Goal: Task Accomplishment & Management: Manage account settings

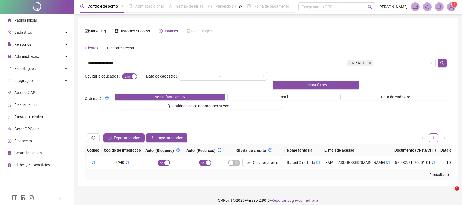
click at [141, 60] on input "**********" at bounding box center [214, 63] width 259 height 9
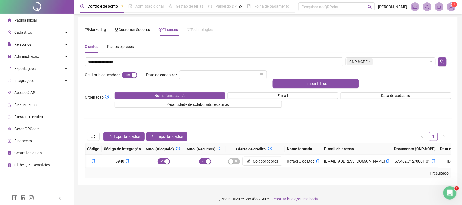
scroll to position [0, 398]
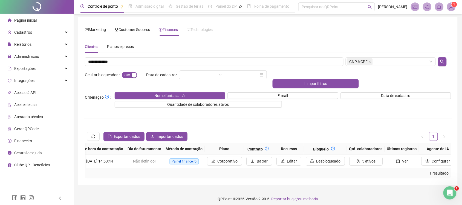
type input "**********"
click at [447, 58] on div at bounding box center [444, 61] width 15 height 9
click at [446, 59] on button "button" at bounding box center [442, 61] width 9 height 9
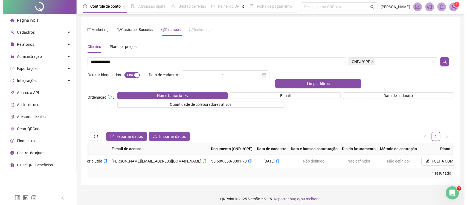
scroll to position [0, 266]
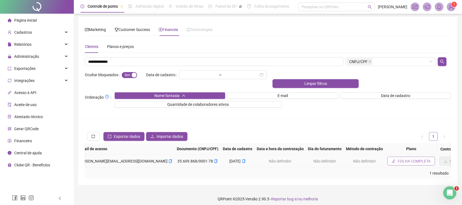
click at [398, 158] on span "FOLHA COMPLETA" at bounding box center [414, 161] width 33 height 6
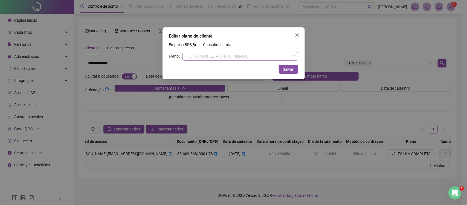
click at [236, 53] on span "FOLHA COMPLETA - 51 a 100 - MENSAL" at bounding box center [240, 56] width 109 height 8
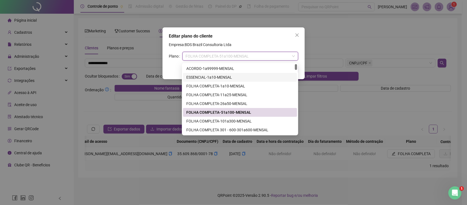
click at [225, 74] on div "ESSENCIAL - 1 a 10 - MENSAL" at bounding box center [240, 77] width 108 height 6
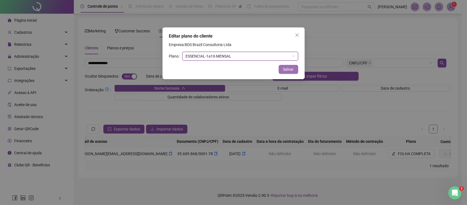
click at [290, 71] on span "Salvar" at bounding box center [288, 69] width 11 height 6
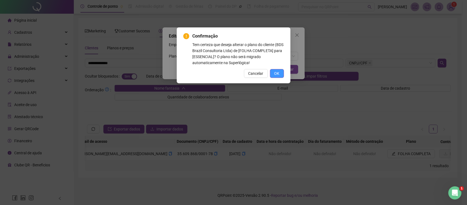
click at [284, 74] on button "OK" at bounding box center [277, 73] width 14 height 9
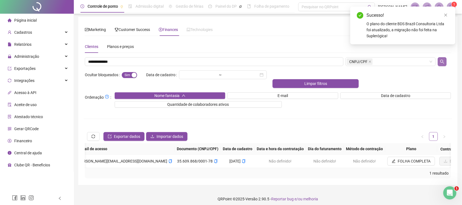
click at [440, 65] on button "button" at bounding box center [442, 61] width 9 height 9
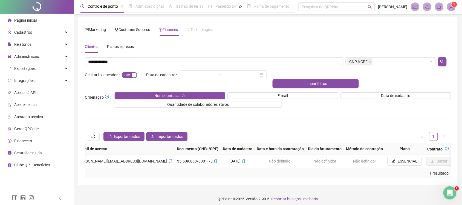
click at [456, 6] on sup "1" at bounding box center [454, 4] width 5 height 5
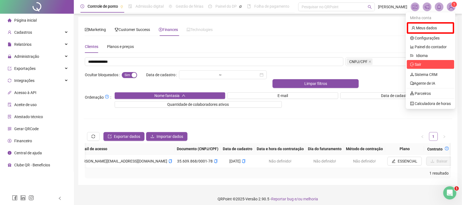
click at [427, 62] on span "Sair" at bounding box center [430, 64] width 41 height 6
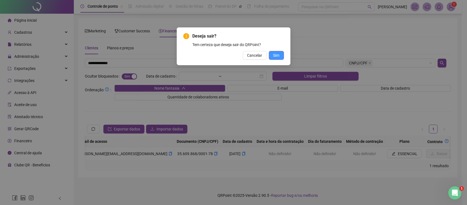
click at [280, 57] on button "Sim" at bounding box center [276, 55] width 15 height 9
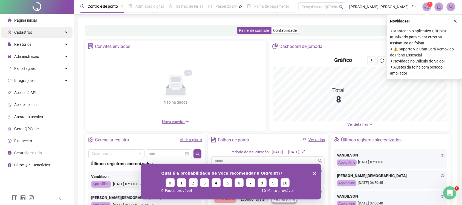
click at [43, 31] on div "Cadastros" at bounding box center [36, 32] width 71 height 11
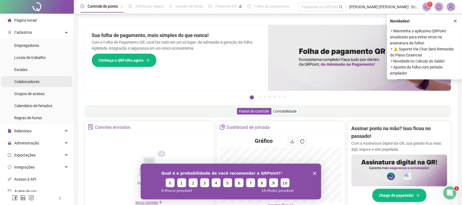
click at [46, 80] on li "Colaboradores" at bounding box center [36, 81] width 71 height 11
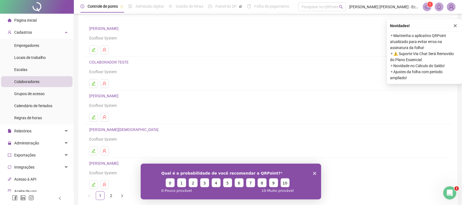
scroll to position [61, 0]
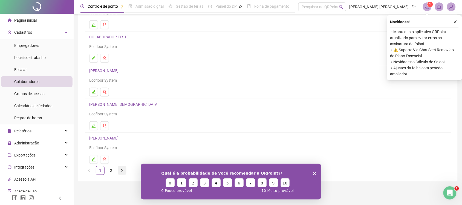
click at [120, 171] on icon "right" at bounding box center [121, 170] width 3 height 3
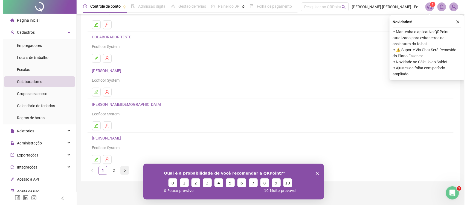
scroll to position [0, 0]
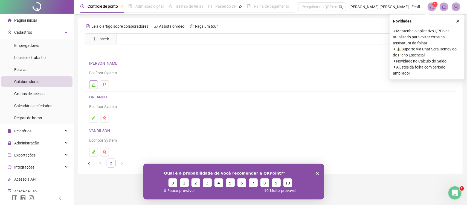
click at [96, 86] on button "button" at bounding box center [93, 84] width 9 height 9
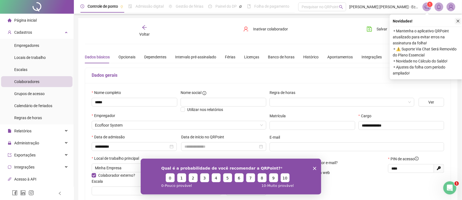
click at [455, 19] on button "button" at bounding box center [458, 21] width 7 height 7
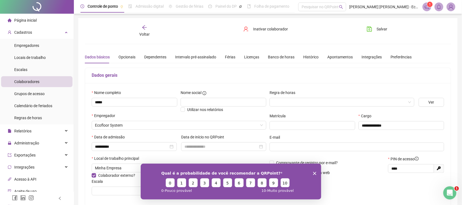
click at [450, 6] on img at bounding box center [451, 7] width 8 height 8
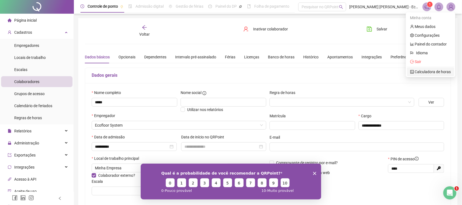
click at [428, 70] on link "Calculadora de horas" at bounding box center [430, 72] width 41 height 4
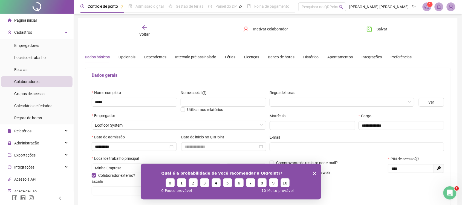
click at [447, 2] on header "Controle de ponto Admissão digital Gestão de férias Painel do DP Folha de pagam…" at bounding box center [268, 7] width 388 height 14
click at [452, 7] on img at bounding box center [451, 7] width 8 height 8
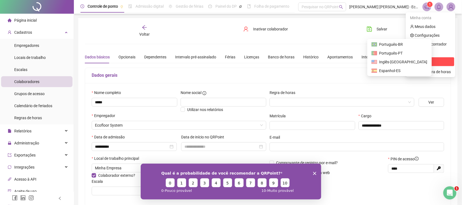
click at [424, 59] on span "Sair" at bounding box center [430, 62] width 41 height 6
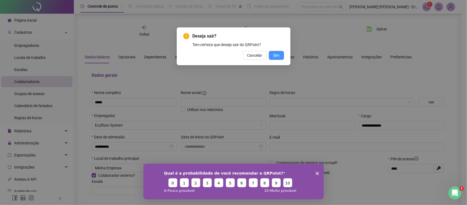
click at [275, 55] on span "Sim" at bounding box center [276, 55] width 6 height 6
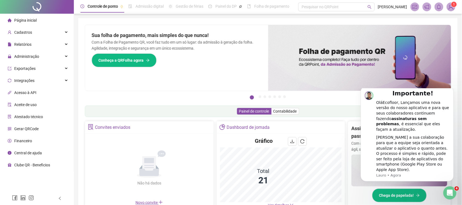
click at [452, 8] on img at bounding box center [451, 7] width 8 height 8
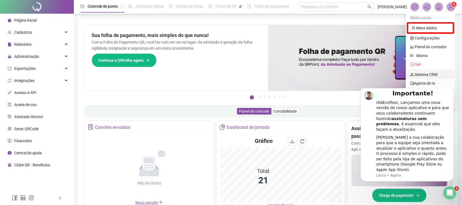
click at [433, 72] on link "Sistema CRM" at bounding box center [423, 74] width 27 height 4
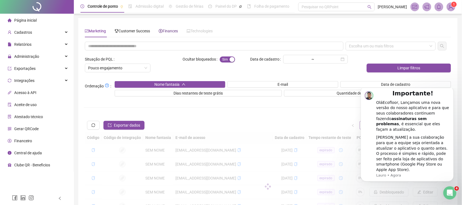
click at [166, 29] on span "Finances" at bounding box center [168, 31] width 19 height 4
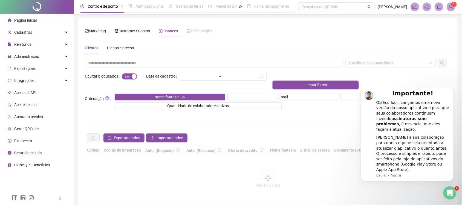
click at [141, 57] on div "Clientes Planos e preços Escolha um ou mais filtros Ocultar bloqueados Sim Não …" at bounding box center [268, 127] width 366 height 170
click at [141, 61] on input "text" at bounding box center [214, 63] width 259 height 9
paste input "**********"
click at [433, 62] on div "Escolha um ou mais filtros" at bounding box center [391, 63] width 90 height 9
type input "**********"
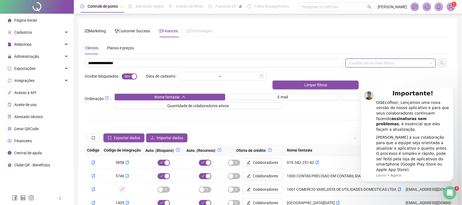
click at [401, 65] on div "Escolha um ou mais filtros" at bounding box center [391, 63] width 90 height 9
click at [380, 64] on div "Escolha um ou mais filtros" at bounding box center [391, 63] width 90 height 9
click html "Importante! OláEcofloor, Lançamos uma nova versão do nosso aplicativo e para qu…"
click at [431, 65] on div "Escolha um ou mais filtros" at bounding box center [391, 63] width 90 height 9
click at [370, 92] on body "Importante! OláEcofloor, Lançamos uma nova versão do nosso aplicativo e para qu…" at bounding box center [407, 138] width 105 height 97
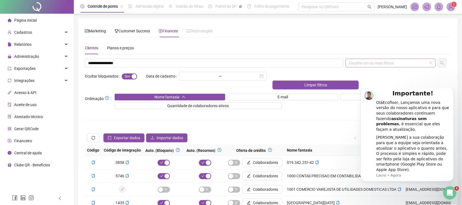
click at [403, 62] on div "Escolha um ou mais filtros" at bounding box center [391, 63] width 90 height 9
click html "Importante! OláEcofloor, Lançamos uma nova versão do nosso aplicativo e para qu…"
click at [450, 196] on icon "Abertura do Messenger da Intercom" at bounding box center [449, 192] width 9 height 9
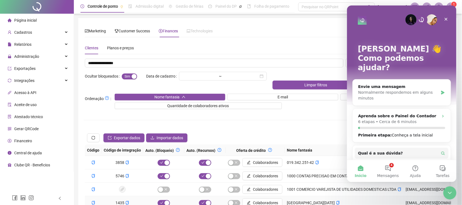
click at [442, 186] on td "1001utilidadeseusebio@gmail.com" at bounding box center [453, 189] width 99 height 13
click at [447, 190] on icon "Encerramento do Messenger da Intercom" at bounding box center [449, 192] width 7 height 7
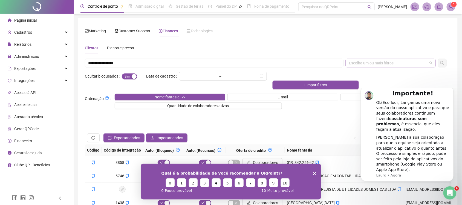
click at [376, 65] on div "Escolha um ou mais filtros" at bounding box center [391, 63] width 90 height 9
click at [362, 91] on body "Importante! OláEcofloor, Lançamos uma nova versão do nosso aplicativo e para qu…" at bounding box center [407, 138] width 105 height 97
click at [445, 188] on div "Abertura do Messenger da Intercom" at bounding box center [449, 192] width 18 height 18
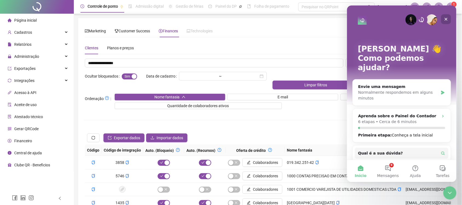
click at [447, 21] on icon "Fechar" at bounding box center [446, 19] width 4 height 4
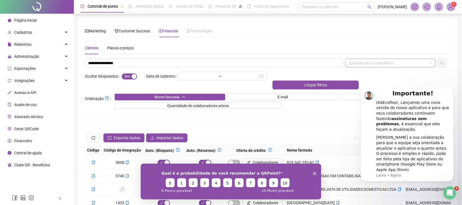
click at [378, 65] on div "Escolha um ou mais filtros" at bounding box center [391, 63] width 90 height 9
click at [357, 90] on body "Importante! OláEcofloor, Lançamos uma nova versão do nosso aplicativo e para qu…" at bounding box center [407, 138] width 105 height 97
click at [317, 172] on div "Qual é a probabilidade de você recomendar a QRPoint? 0 1 2 3 4 5 6 7 8 9 10 0 -…" at bounding box center [230, 181] width 181 height 36
click at [314, 171] on icon "Encerrar pesquisa" at bounding box center [314, 172] width 3 height 3
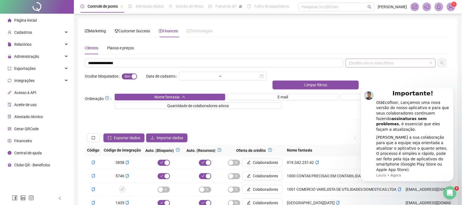
click at [415, 66] on div "Escolha um ou mais filtros" at bounding box center [391, 63] width 90 height 9
click at [387, 85] on div "E-mail" at bounding box center [390, 83] width 81 height 6
click html "Importante! OláEcofloor, Lançamos uma nova versão do nosso aplicativo e para qu…"
drag, startPoint x: 363, startPoint y: 62, endPoint x: 84, endPoint y: 72, distance: 280.0
click at [363, 62] on icon "close" at bounding box center [362, 63] width 3 height 3
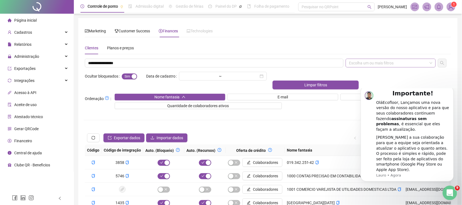
click at [448, 196] on div "Abertura do Messenger da Intercom" at bounding box center [449, 192] width 18 height 18
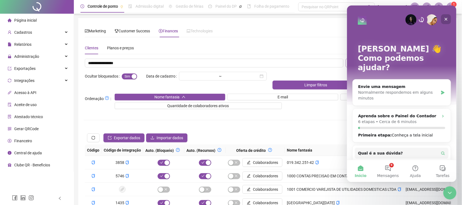
drag, startPoint x: 447, startPoint y: 18, endPoint x: 791, endPoint y: 31, distance: 344.4
click at [447, 18] on icon "Fechar" at bounding box center [446, 19] width 3 height 3
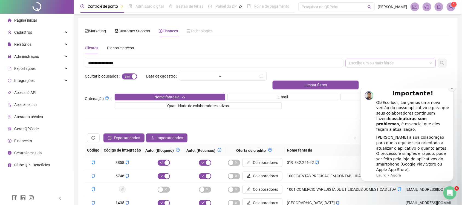
click at [449, 91] on button "Dismiss notification" at bounding box center [451, 87] width 7 height 7
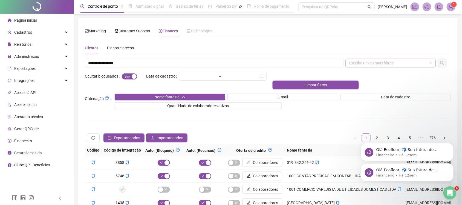
click at [387, 65] on div "Escolha um ou mais filtros" at bounding box center [391, 63] width 90 height 9
click at [373, 88] on div "CNPJ/CPF" at bounding box center [391, 91] width 88 height 9
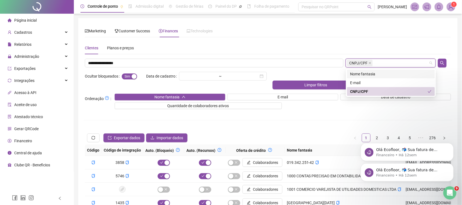
click at [441, 67] on div at bounding box center [444, 63] width 15 height 9
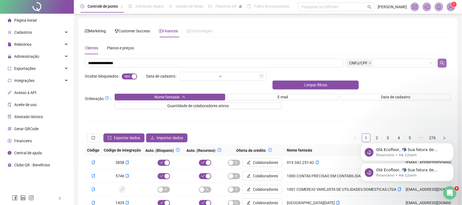
click at [443, 65] on icon "search" at bounding box center [442, 63] width 4 height 4
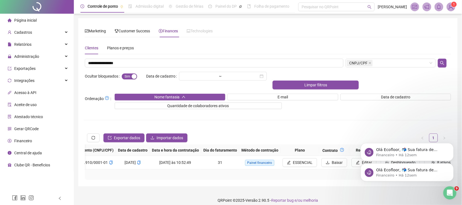
scroll to position [0, 387]
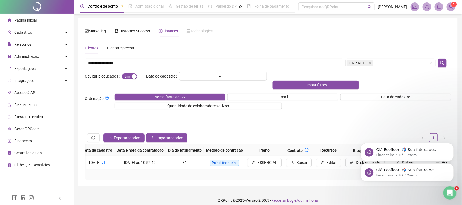
drag, startPoint x: 195, startPoint y: 162, endPoint x: 82, endPoint y: 40, distance: 166.2
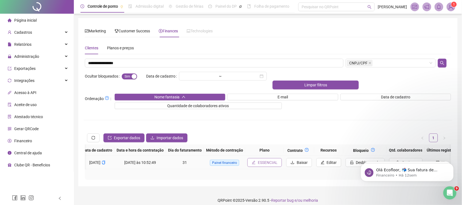
click at [258, 159] on span "ESSENCIAL" at bounding box center [268, 162] width 20 height 6
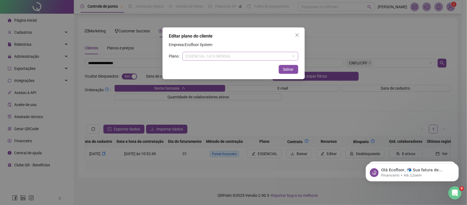
click at [224, 54] on span "ESSENCIAL - 1 a 10 - MENSAL" at bounding box center [240, 56] width 109 height 8
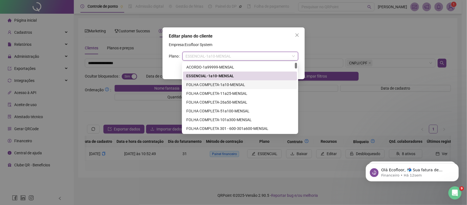
click at [226, 85] on div "FOLHA COMPLETA - 1 a 10 - MENSAL" at bounding box center [240, 85] width 108 height 6
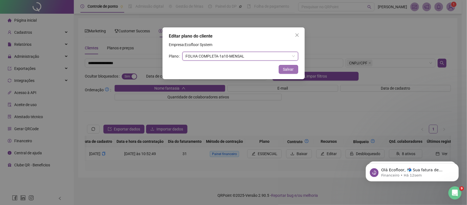
click at [295, 67] on button "Salvar" at bounding box center [288, 69] width 19 height 9
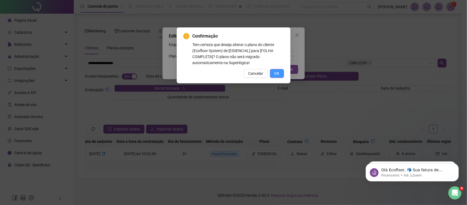
click at [276, 77] on button "OK" at bounding box center [277, 73] width 14 height 9
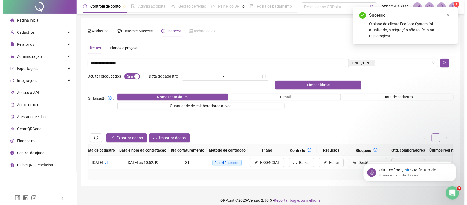
scroll to position [0, 381]
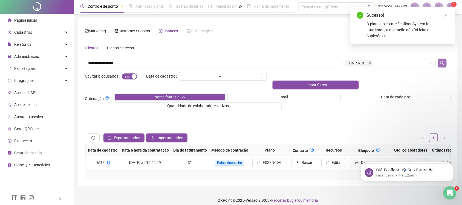
click at [446, 63] on button "button" at bounding box center [442, 63] width 9 height 9
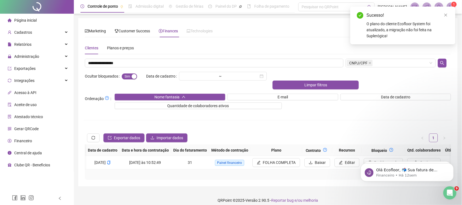
click at [451, 2] on span at bounding box center [451, 6] width 9 height 9
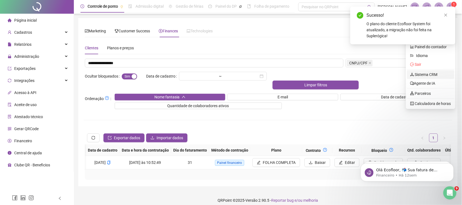
click at [430, 75] on link "Sistema CRM" at bounding box center [423, 74] width 27 height 4
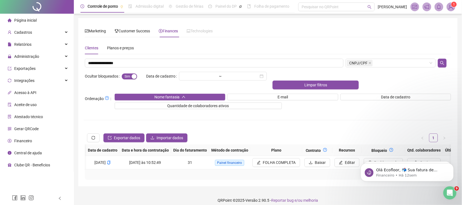
click at [452, 10] on img at bounding box center [451, 7] width 8 height 8
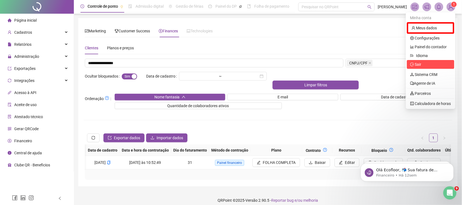
click at [436, 60] on li "Sair" at bounding box center [430, 64] width 47 height 9
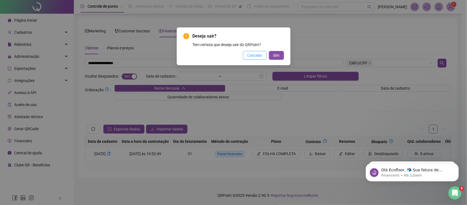
click at [266, 51] on button "Cancelar" at bounding box center [255, 55] width 24 height 9
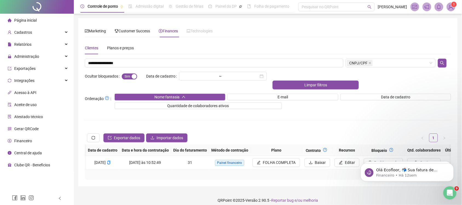
click at [451, 6] on img at bounding box center [451, 7] width 8 height 8
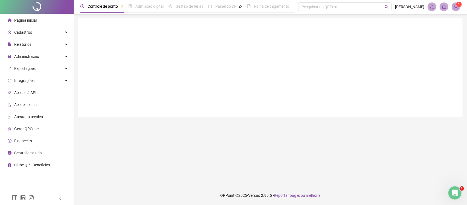
drag, startPoint x: 464, startPoint y: 18, endPoint x: 454, endPoint y: 1, distance: 20.1
click at [463, 18] on div "Controle de ponto Admissão digital Gestão de férias Painel do DP Folha de pagam…" at bounding box center [270, 102] width 393 height 205
click at [454, 1] on header "Controle de ponto Admissão digital Gestão de férias Painel do DP Folha de pagam…" at bounding box center [270, 7] width 393 height 14
click at [454, 3] on img at bounding box center [456, 7] width 8 height 8
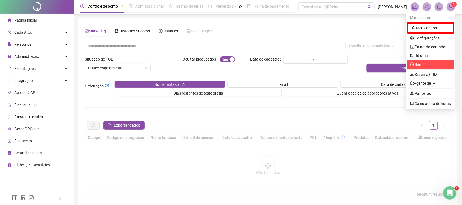
click at [434, 62] on span "Sair" at bounding box center [430, 64] width 41 height 6
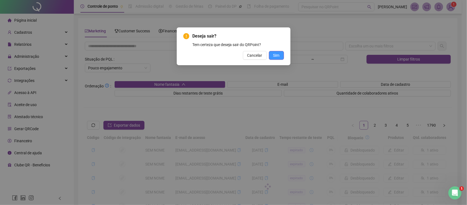
click at [274, 57] on span "Sim" at bounding box center [276, 55] width 6 height 6
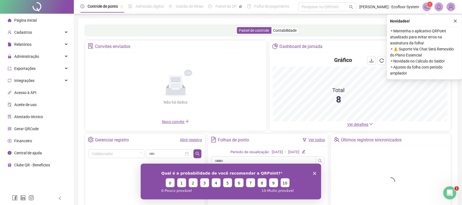
click at [451, 6] on img at bounding box center [451, 7] width 8 height 8
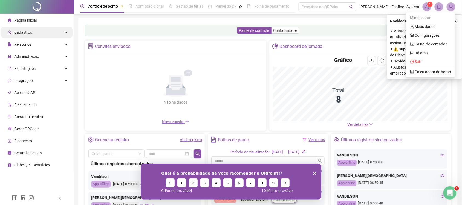
click at [46, 36] on div "Cadastros" at bounding box center [36, 32] width 71 height 11
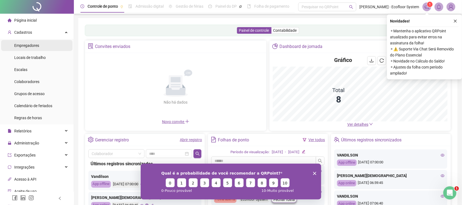
click at [43, 45] on li "Empregadores" at bounding box center [36, 45] width 71 height 11
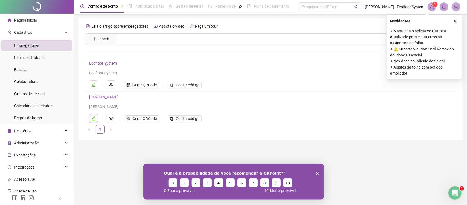
click at [96, 117] on button "button" at bounding box center [93, 118] width 9 height 9
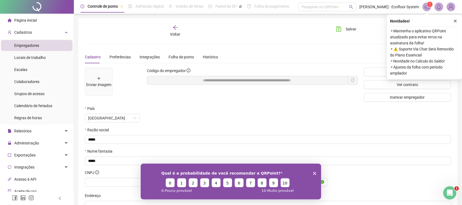
click at [316, 171] on div "Qual é a probabilidade de você recomendar a QRPoint? 0 1 2 3 4 5 6 7 8 9 10 0 -…" at bounding box center [230, 181] width 181 height 36
click at [316, 171] on icon "Encerrar pesquisa" at bounding box center [314, 172] width 3 height 3
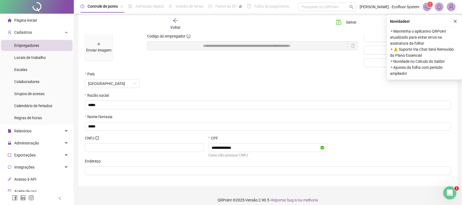
scroll to position [40, 0]
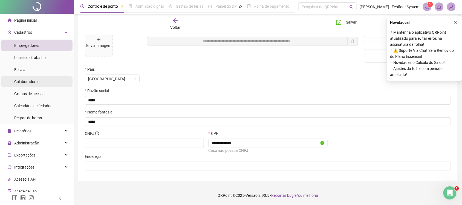
click at [42, 78] on li "Colaboradores" at bounding box center [36, 81] width 71 height 11
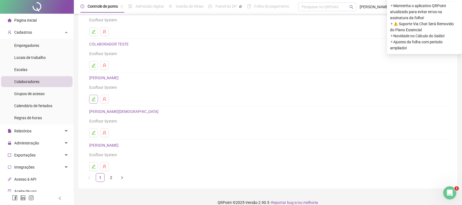
scroll to position [61, 0]
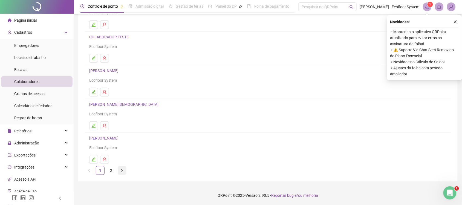
click at [120, 171] on icon "right" at bounding box center [121, 170] width 3 height 3
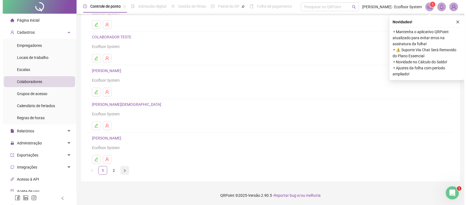
scroll to position [0, 0]
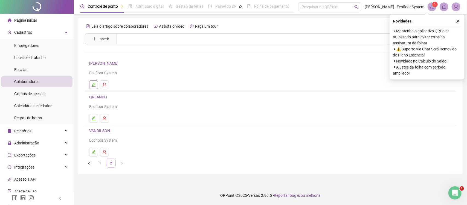
click at [95, 82] on button "button" at bounding box center [93, 84] width 9 height 9
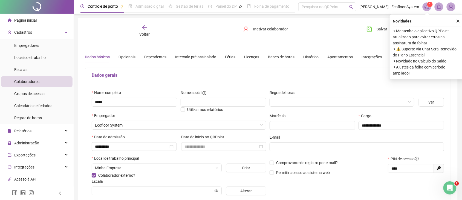
click at [135, 56] on div "Dados básicos Opcionais Dependentes Intervalo pré-assinalado Férias Licenças Ba…" at bounding box center [248, 57] width 327 height 13
click at [129, 56] on div "Opcionais" at bounding box center [127, 57] width 17 height 6
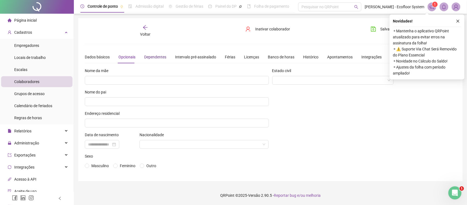
click at [152, 55] on div "Dependentes" at bounding box center [155, 57] width 22 height 6
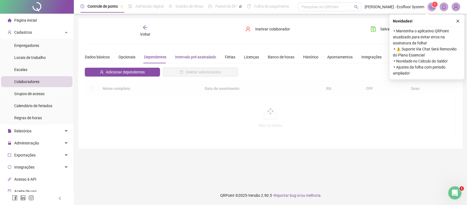
click at [192, 55] on div "Intervalo pré-assinalado" at bounding box center [195, 57] width 41 height 6
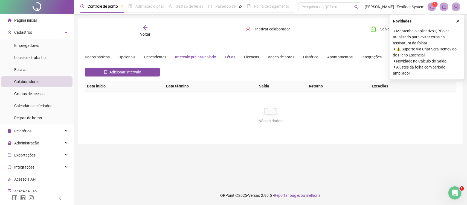
click at [228, 59] on div "Férias" at bounding box center [230, 57] width 10 height 6
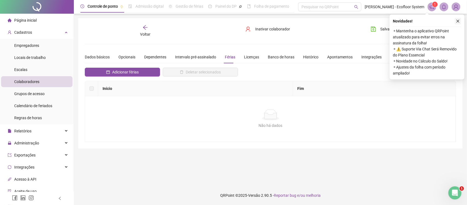
click at [458, 20] on icon "close" at bounding box center [458, 21] width 4 height 4
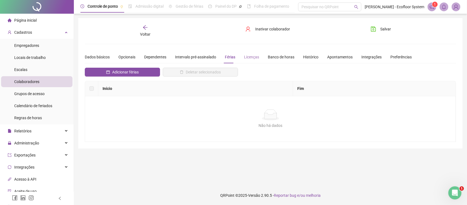
click at [245, 53] on div "Licenças" at bounding box center [251, 57] width 15 height 13
click at [277, 61] on div "Banco de horas" at bounding box center [281, 57] width 27 height 13
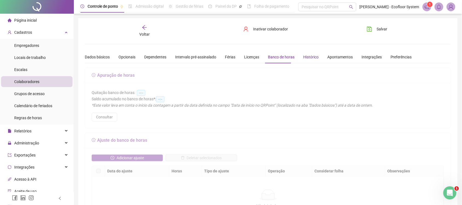
click at [304, 59] on div "Histórico" at bounding box center [310, 57] width 15 height 6
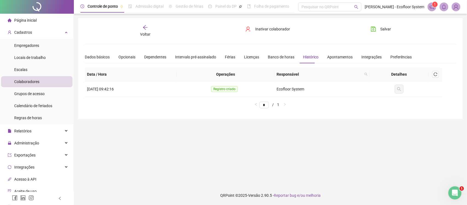
click at [407, 56] on div "Dados básicos Opcionais Dependentes Intervalo pré-assinalado Férias Licenças Ba…" at bounding box center [271, 57] width 372 height 13
click at [401, 55] on div "Preferências" at bounding box center [401, 57] width 21 height 6
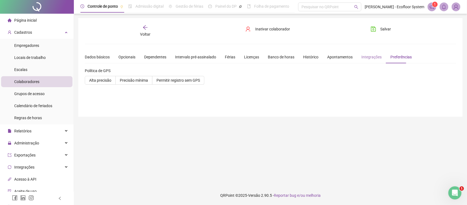
click at [362, 53] on div "Integrações" at bounding box center [372, 57] width 20 height 13
click at [322, 53] on div "Dados básicos Opcionais Dependentes Intervalo pré-assinalado Férias Licenças Ba…" at bounding box center [248, 57] width 327 height 13
click at [323, 55] on div "Dados básicos Opcionais Dependentes Intervalo pré-assinalado Férias Licenças Ba…" at bounding box center [248, 57] width 327 height 13
click at [327, 55] on div "Apontamentos" at bounding box center [339, 57] width 25 height 6
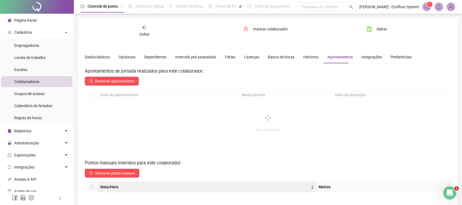
click at [292, 58] on div "Dados básicos Opcionais Dependentes Intervalo pré-assinalado Férias Licenças Ba…" at bounding box center [248, 57] width 327 height 13
click at [288, 56] on div "Banco de horas" at bounding box center [281, 57] width 27 height 6
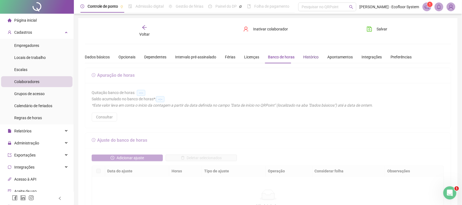
click at [305, 57] on div "Histórico" at bounding box center [310, 57] width 15 height 6
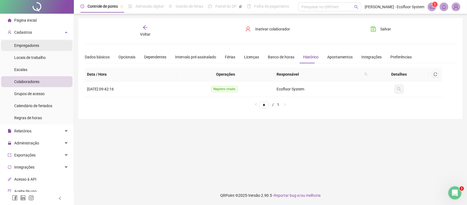
click at [38, 44] on span "Empregadores" at bounding box center [26, 45] width 25 height 4
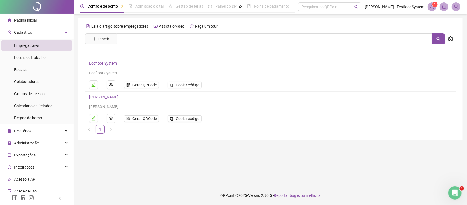
click at [94, 80] on div "Ecofloor System Ecofloor System Gerar QRCode Copiar código" at bounding box center [261, 74] width 344 height 29
click at [93, 81] on button "button" at bounding box center [93, 84] width 9 height 9
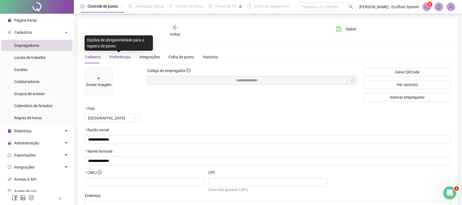
click at [126, 57] on span "Preferências" at bounding box center [120, 57] width 21 height 4
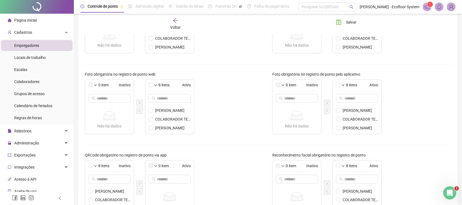
scroll to position [171, 0]
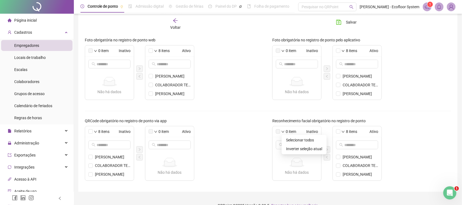
click at [282, 133] on icon "down" at bounding box center [282, 131] width 3 height 3
click at [279, 133] on label at bounding box center [278, 131] width 4 height 4
click at [346, 159] on span "[PERSON_NAME]" at bounding box center [361, 159] width 36 height 6
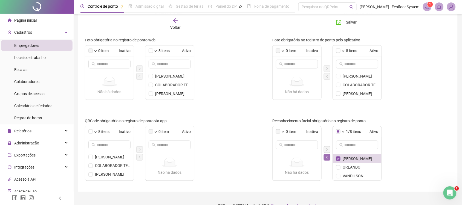
click at [327, 158] on icon "left" at bounding box center [327, 157] width 3 height 3
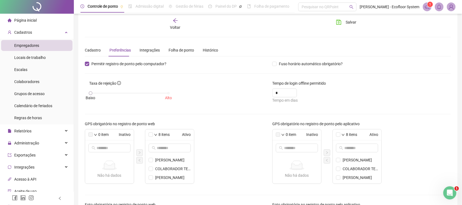
scroll to position [0, 0]
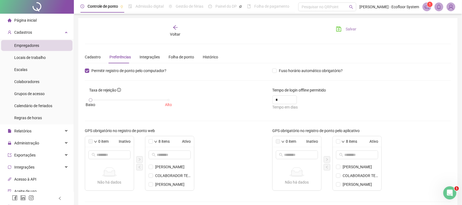
click at [354, 27] on span "Salvar" at bounding box center [351, 29] width 11 height 6
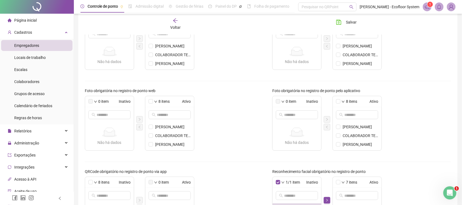
scroll to position [171, 0]
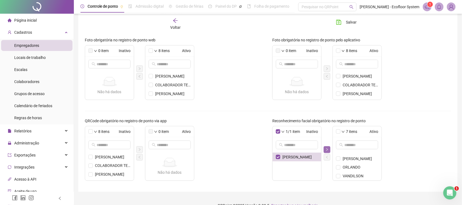
click at [327, 151] on button "button" at bounding box center [327, 149] width 7 height 7
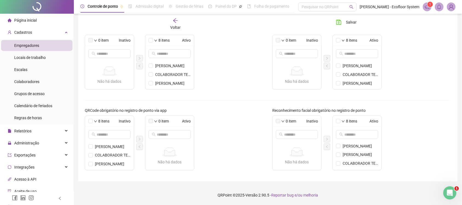
scroll to position [0, 0]
click at [346, 148] on span "[PERSON_NAME]" at bounding box center [361, 146] width 36 height 6
click at [342, 25] on button "Salvar" at bounding box center [346, 22] width 29 height 9
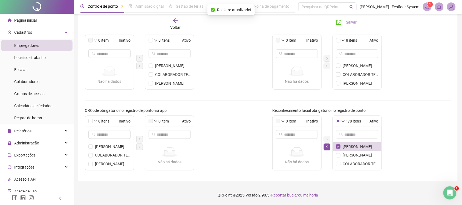
click at [343, 18] on button "Salvar" at bounding box center [346, 22] width 29 height 9
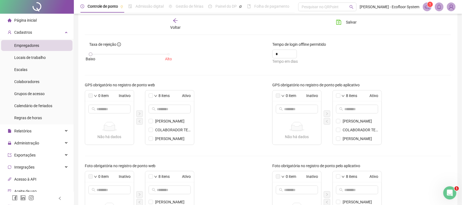
scroll to position [45, 0]
click at [56, 134] on div "Relatórios" at bounding box center [36, 130] width 71 height 11
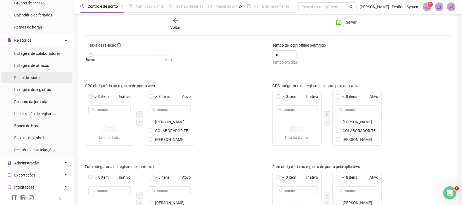
scroll to position [137, 0]
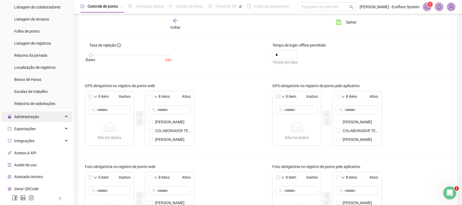
click at [27, 114] on span "Administração" at bounding box center [26, 116] width 25 height 4
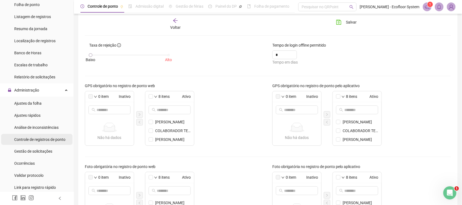
scroll to position [171, 0]
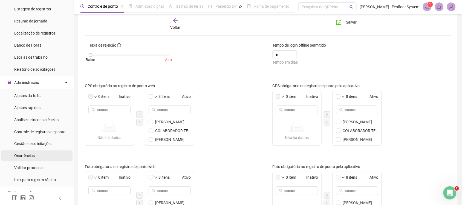
click at [37, 158] on li "Ocorrências" at bounding box center [36, 155] width 71 height 11
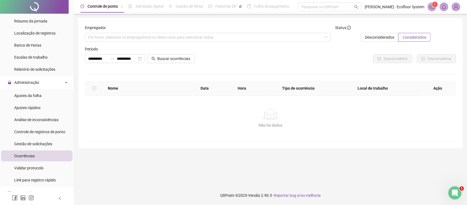
click at [182, 53] on div at bounding box center [177, 50] width 60 height 8
click at [179, 54] on button "Buscar ocorrências" at bounding box center [171, 58] width 48 height 9
click at [396, 36] on label "Desconsiderados" at bounding box center [380, 37] width 38 height 9
click at [410, 39] on span "Considerados" at bounding box center [415, 37] width 24 height 4
click at [453, 6] on img at bounding box center [456, 7] width 8 height 8
